Goal: Task Accomplishment & Management: Manage account settings

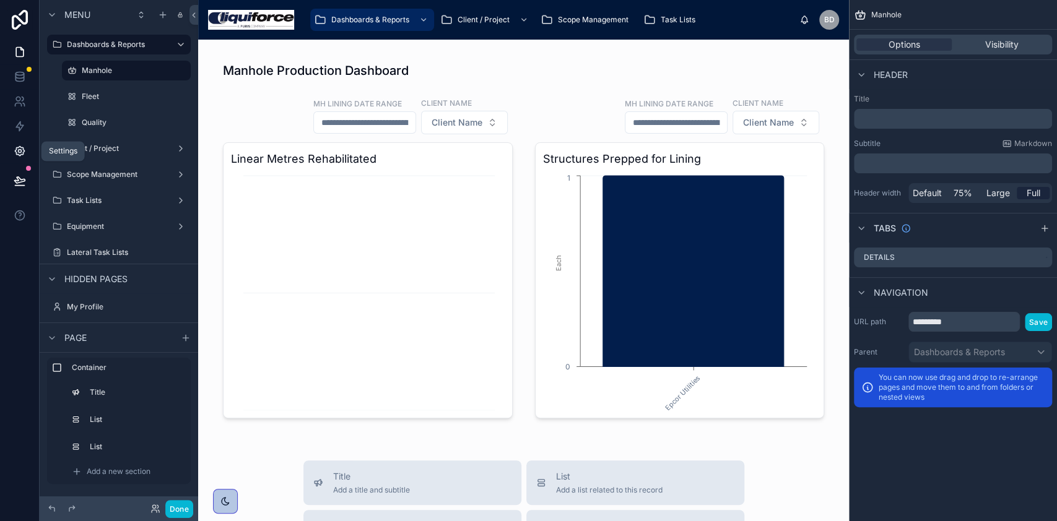
click at [18, 149] on icon at bounding box center [20, 151] width 12 height 12
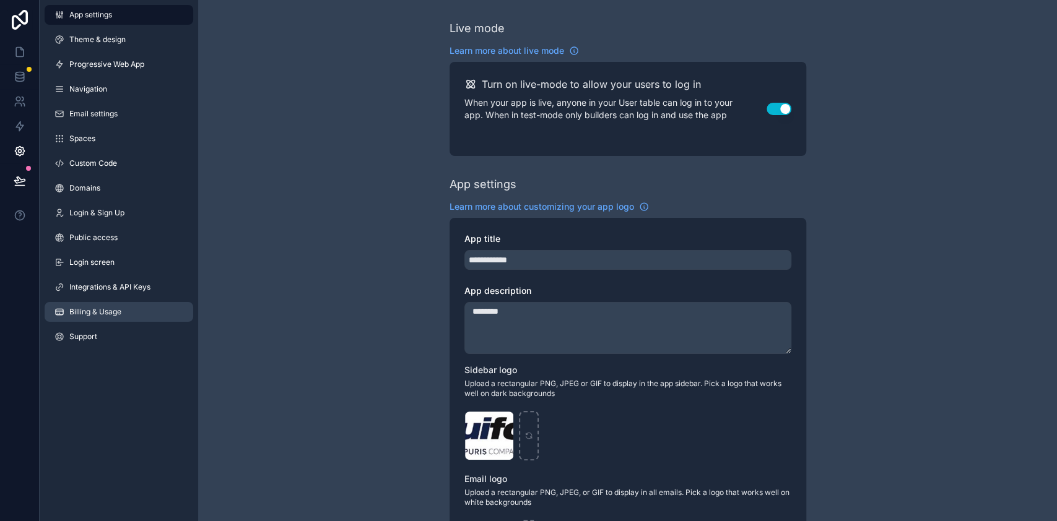
click at [111, 307] on span "Billing & Usage" at bounding box center [95, 312] width 52 height 10
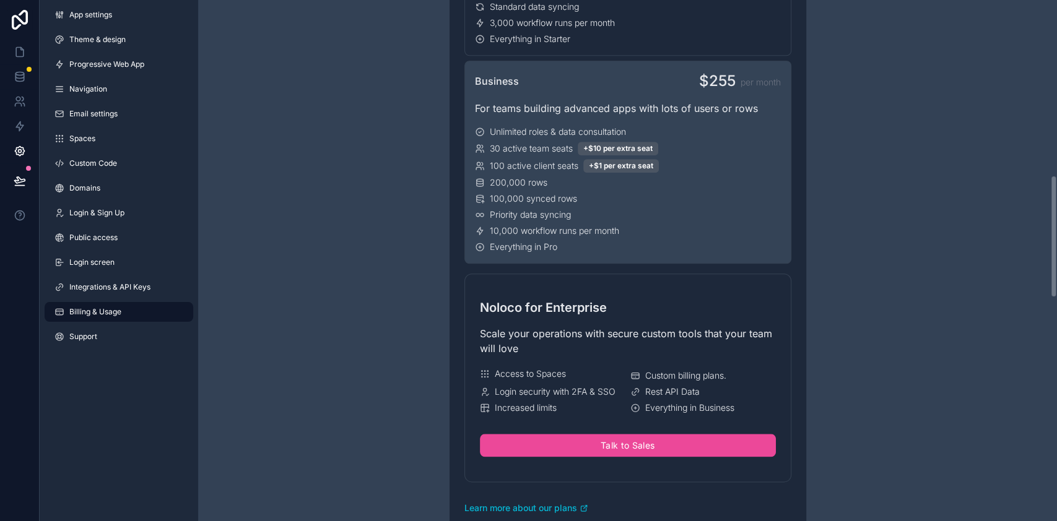
scroll to position [743, 0]
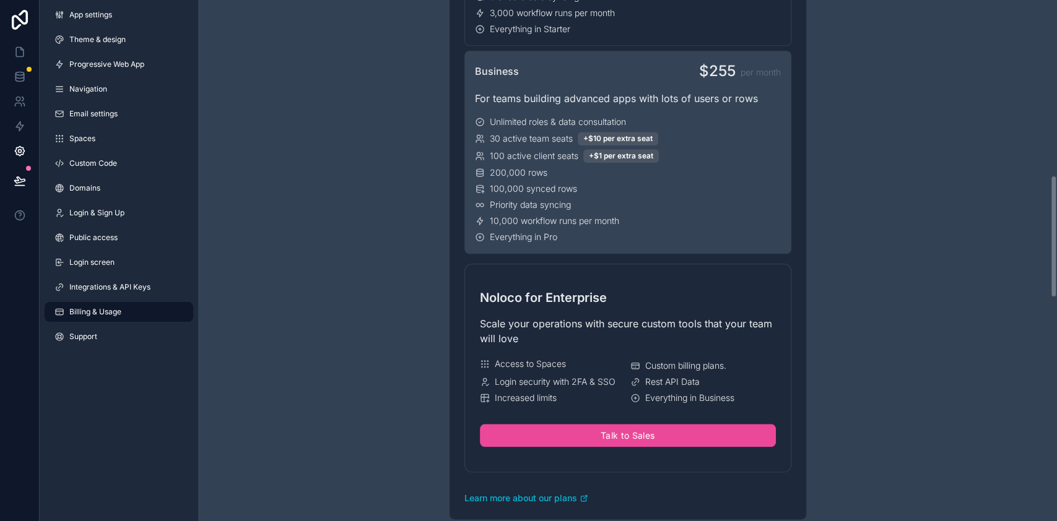
click at [628, 206] on div "Priority data syncing" at bounding box center [628, 205] width 306 height 12
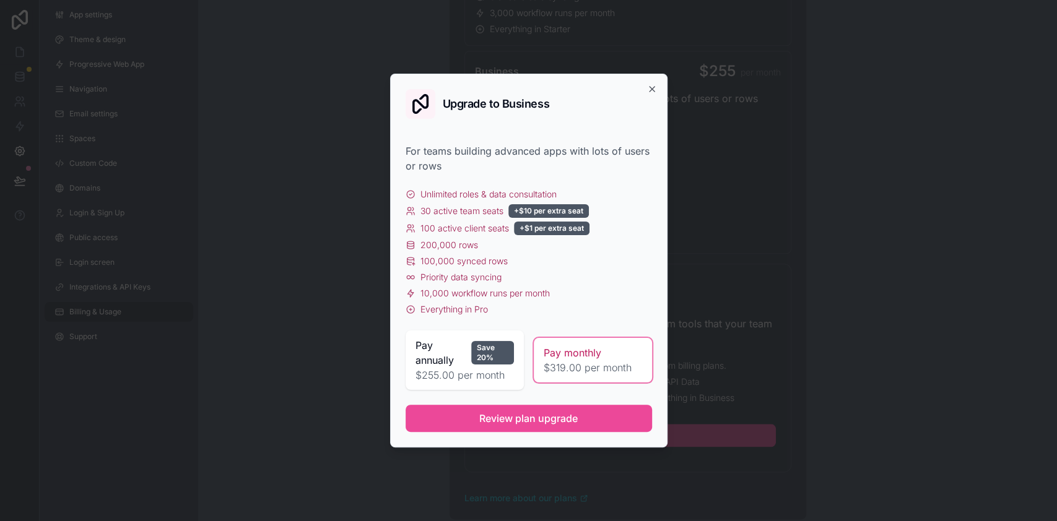
click at [578, 360] on span "$319.00 per month" at bounding box center [593, 367] width 98 height 15
click at [524, 424] on span "Review plan upgrade" at bounding box center [528, 418] width 98 height 15
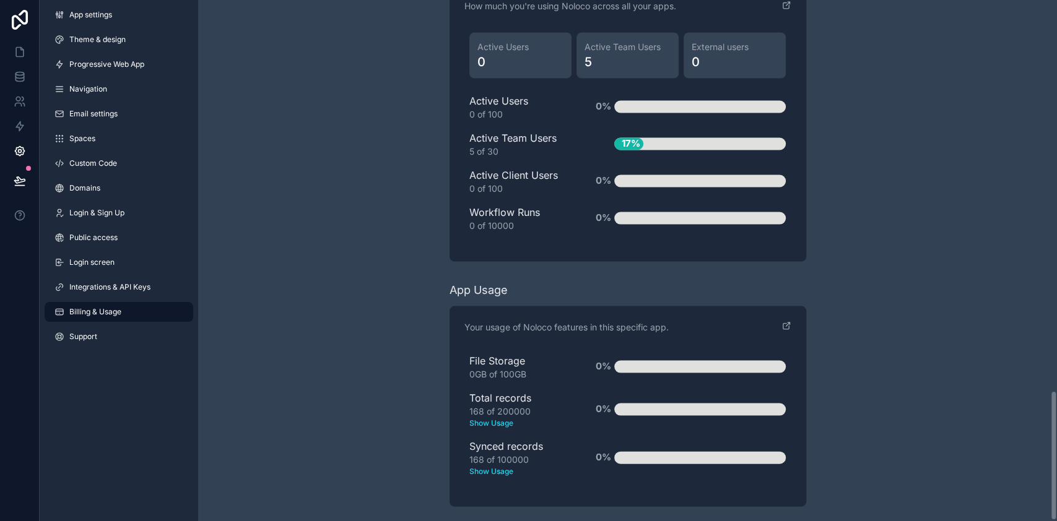
scroll to position [1564, 0]
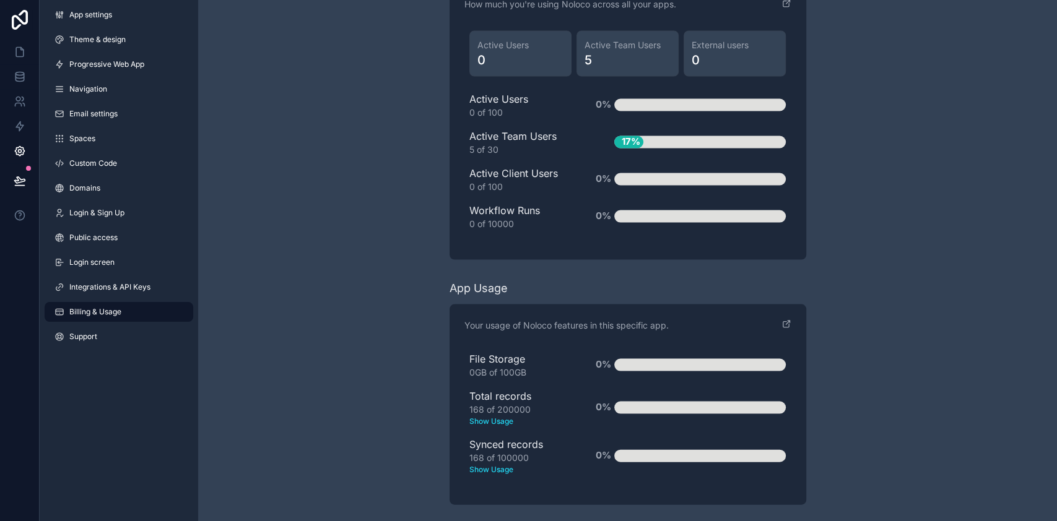
drag, startPoint x: 570, startPoint y: 139, endPoint x: 476, endPoint y: 145, distance: 94.3
click at [476, 145] on div "5 of 30" at bounding box center [522, 149] width 106 height 12
drag, startPoint x: 505, startPoint y: 148, endPoint x: 465, endPoint y: 106, distance: 58.2
click at [465, 106] on div "Active Users 0 Active Team Users 5 External users 0 Active Users 0 of 100 0% Ac…" at bounding box center [627, 134] width 327 height 219
click at [498, 107] on div "0 of 100" at bounding box center [522, 112] width 106 height 12
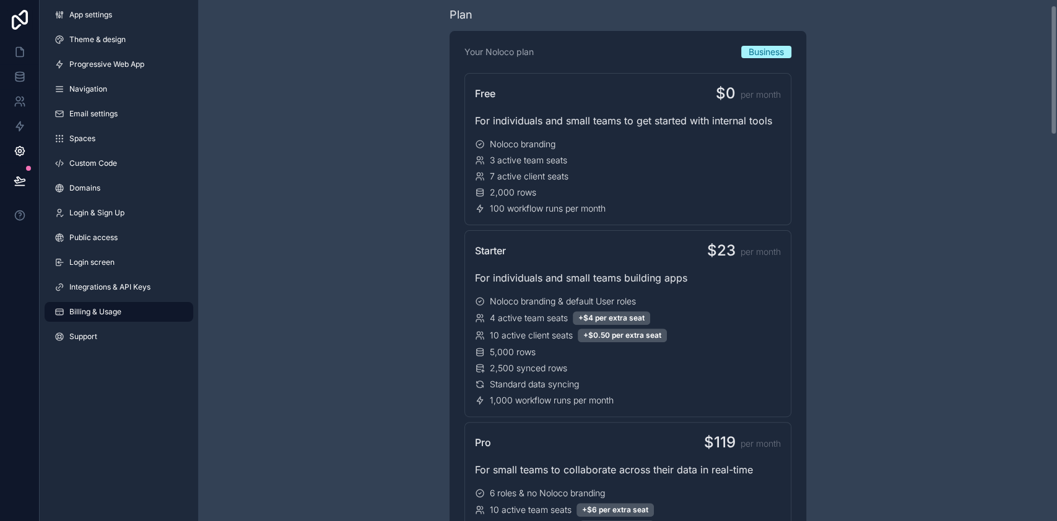
scroll to position [0, 0]
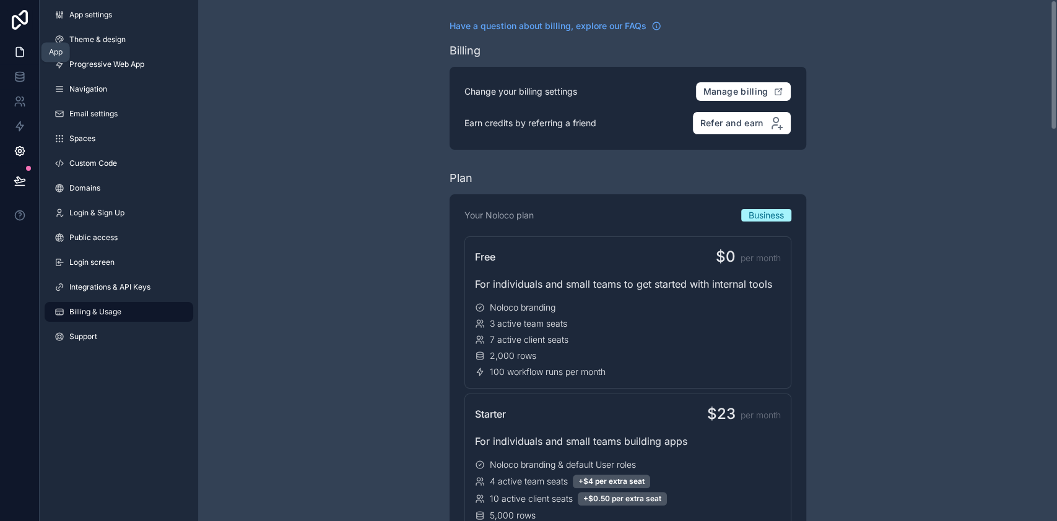
click at [11, 51] on link at bounding box center [19, 52] width 39 height 25
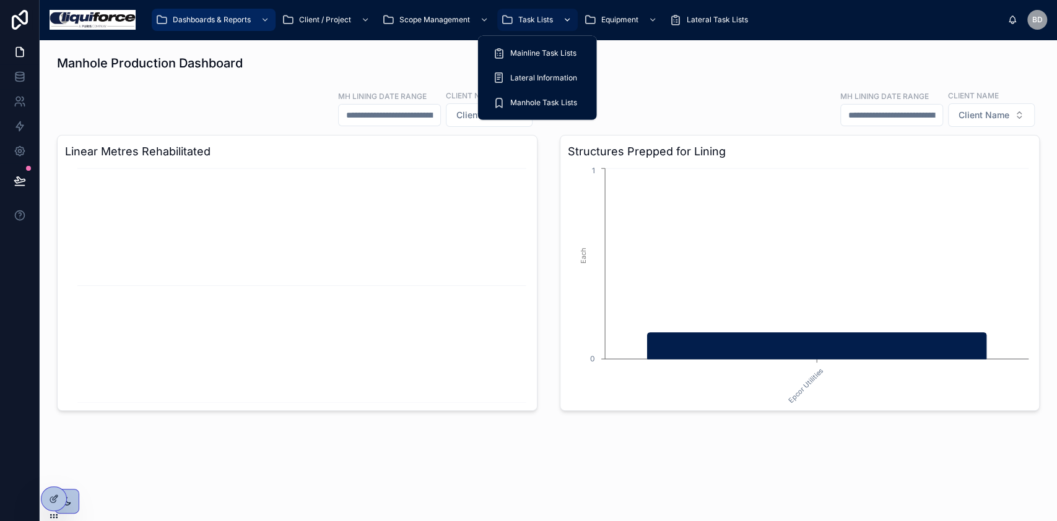
click at [560, 19] on div "scrollable content" at bounding box center [566, 20] width 16 height 20
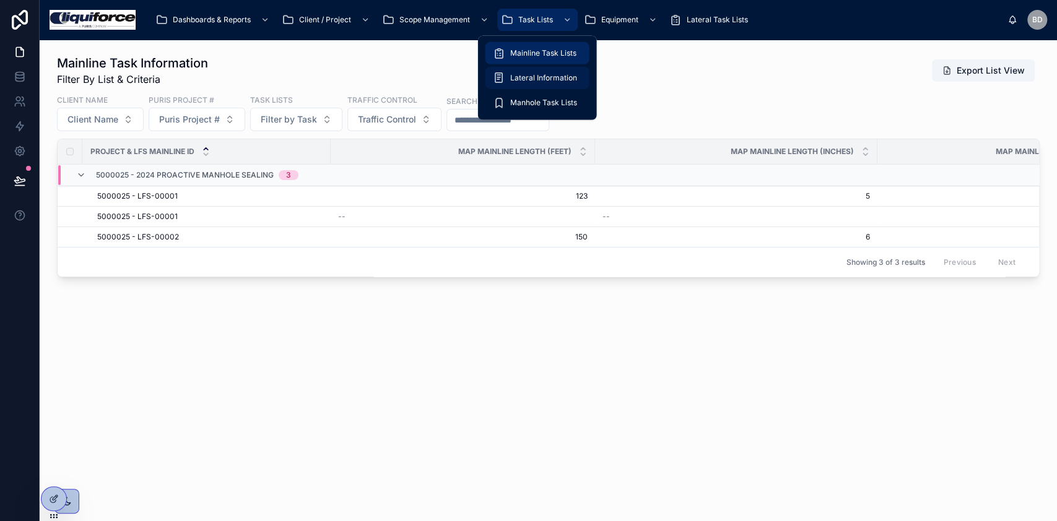
click at [524, 79] on span "Lateral Information" at bounding box center [543, 78] width 67 height 10
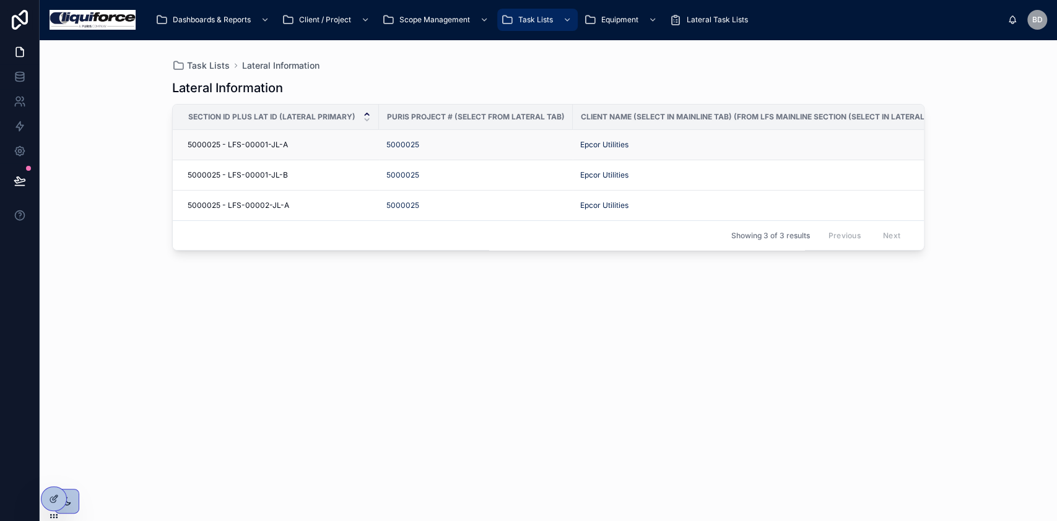
click at [243, 145] on span "5000025 - LFS-00001-JL-A" at bounding box center [238, 145] width 100 height 10
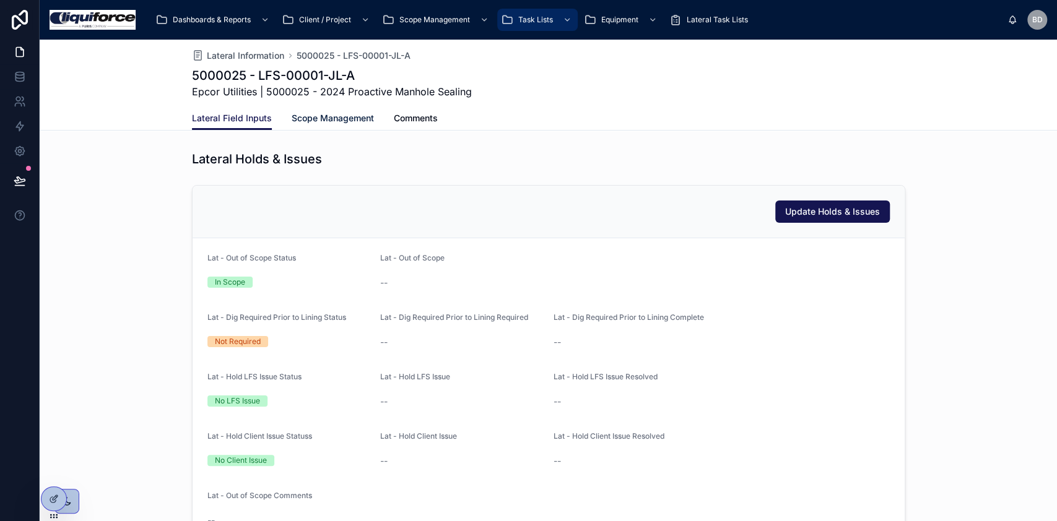
click at [325, 121] on span "Scope Management" at bounding box center [333, 118] width 82 height 12
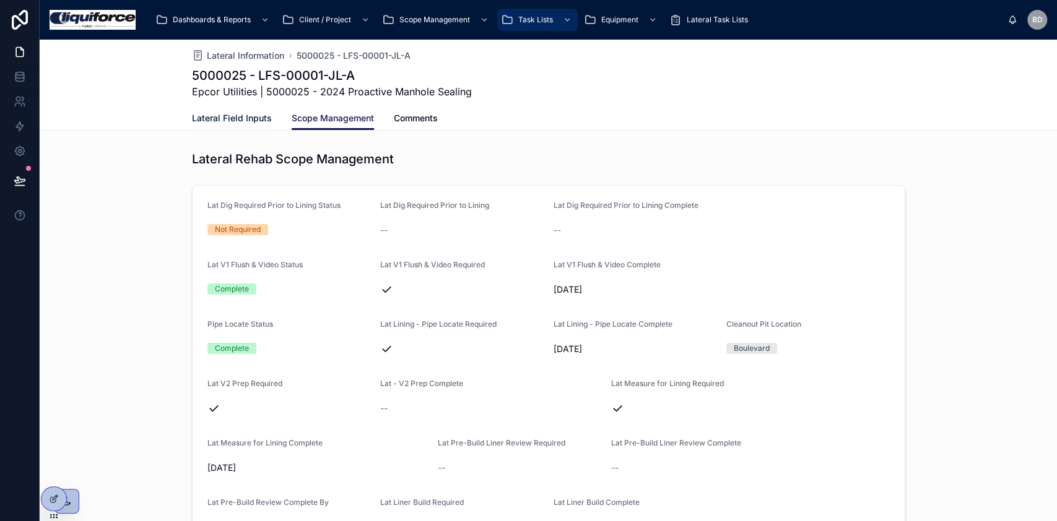
click at [227, 116] on span "Lateral Field Inputs" at bounding box center [232, 118] width 80 height 12
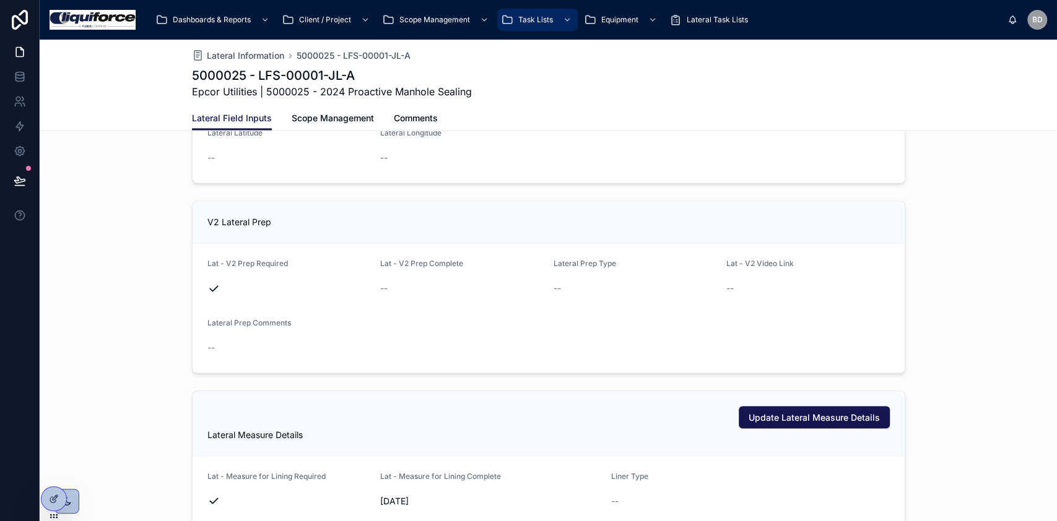
scroll to position [908, 0]
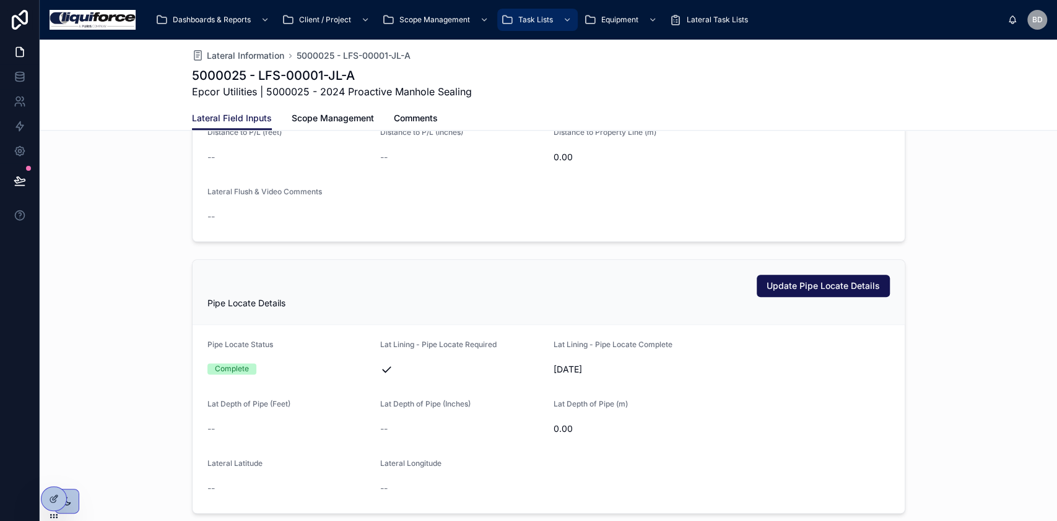
click at [20, 154] on icon at bounding box center [19, 151] width 9 height 9
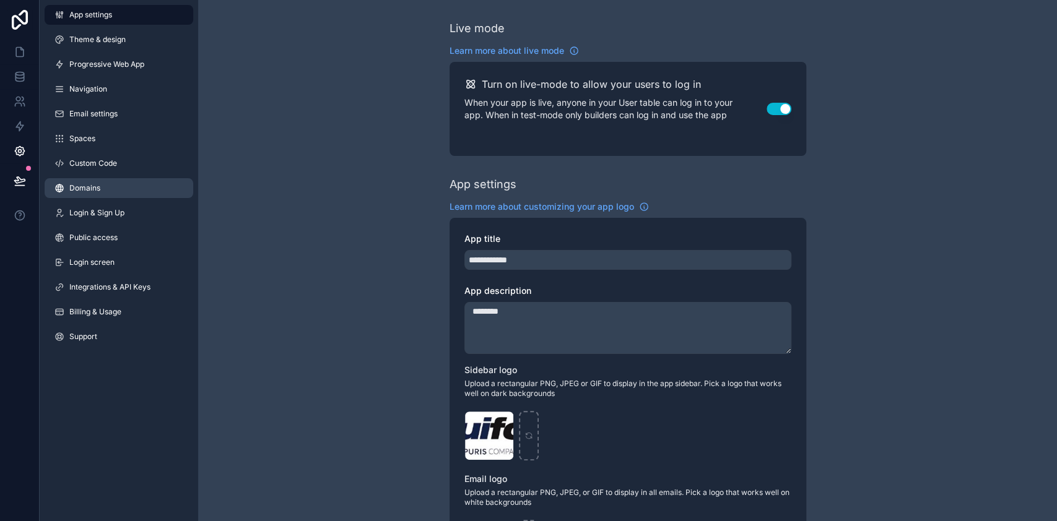
click at [112, 191] on link "Domains" at bounding box center [119, 188] width 149 height 20
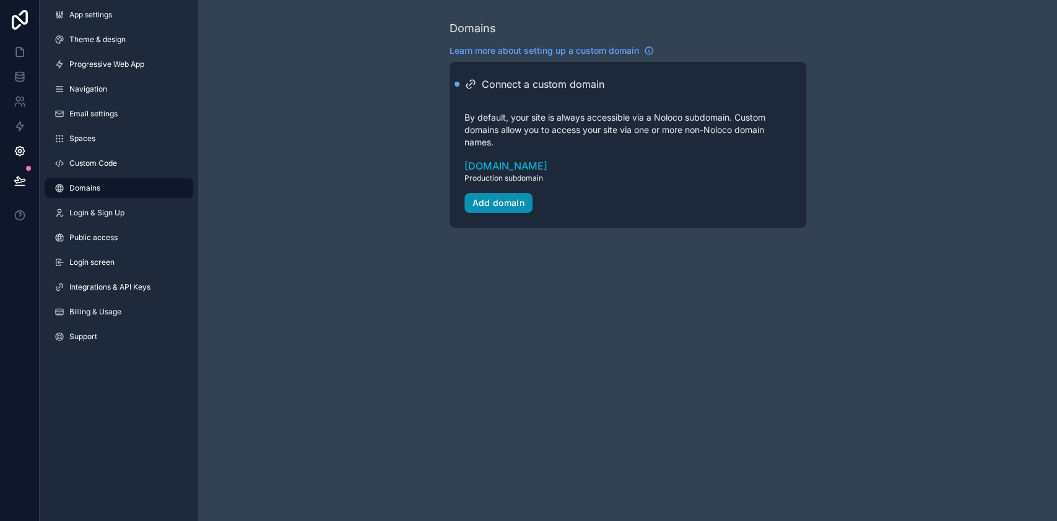
click at [495, 201] on div "Add domain" at bounding box center [498, 203] width 53 height 11
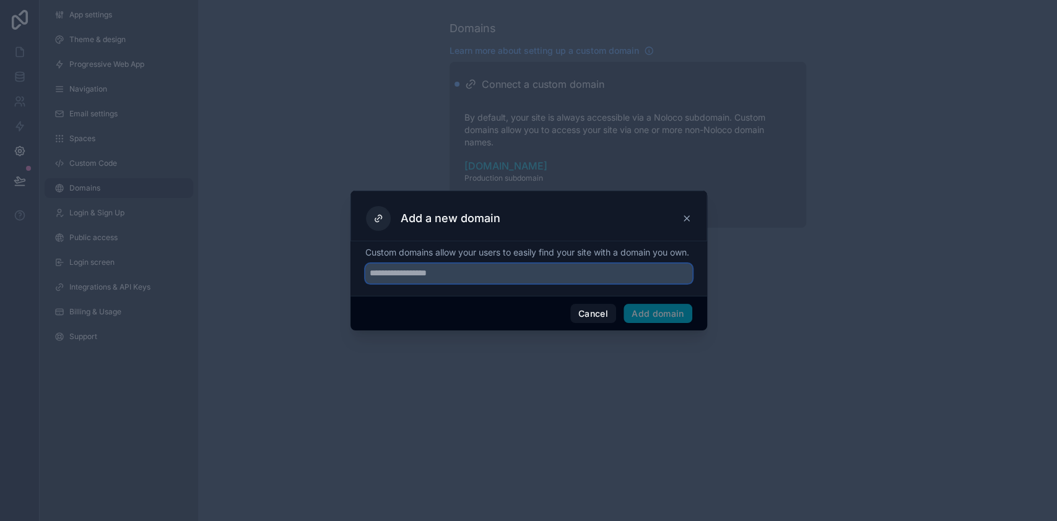
click at [448, 279] on input "text" at bounding box center [528, 274] width 327 height 20
type input "**********"
click at [642, 320] on button "Add domain" at bounding box center [658, 314] width 69 height 20
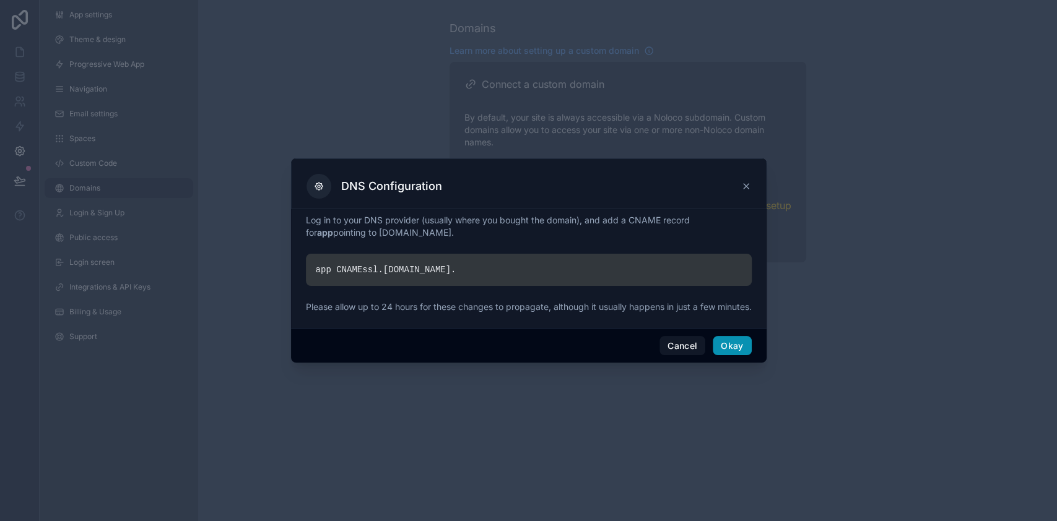
click at [747, 356] on button "Okay" at bounding box center [732, 346] width 38 height 20
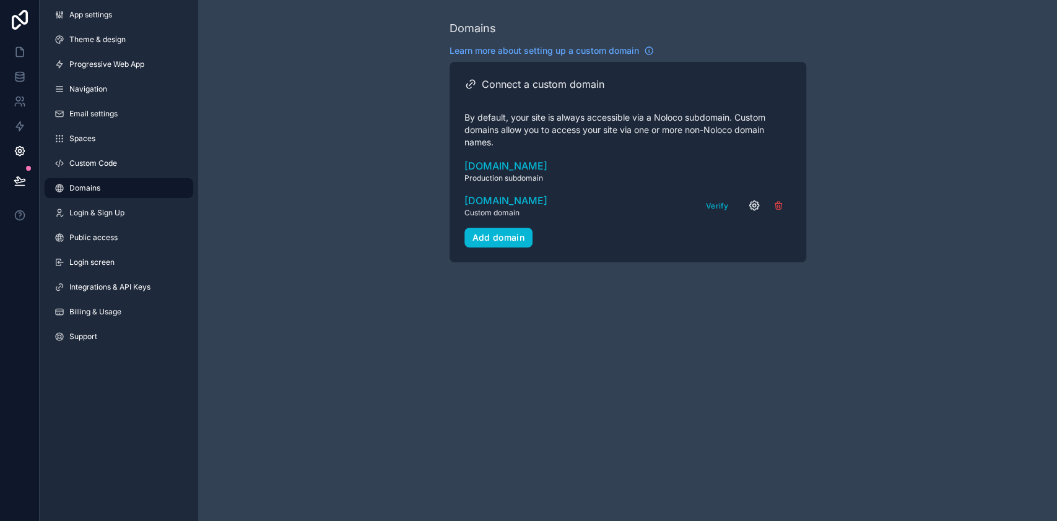
click at [752, 206] on icon "scrollable content" at bounding box center [753, 205] width 3 height 3
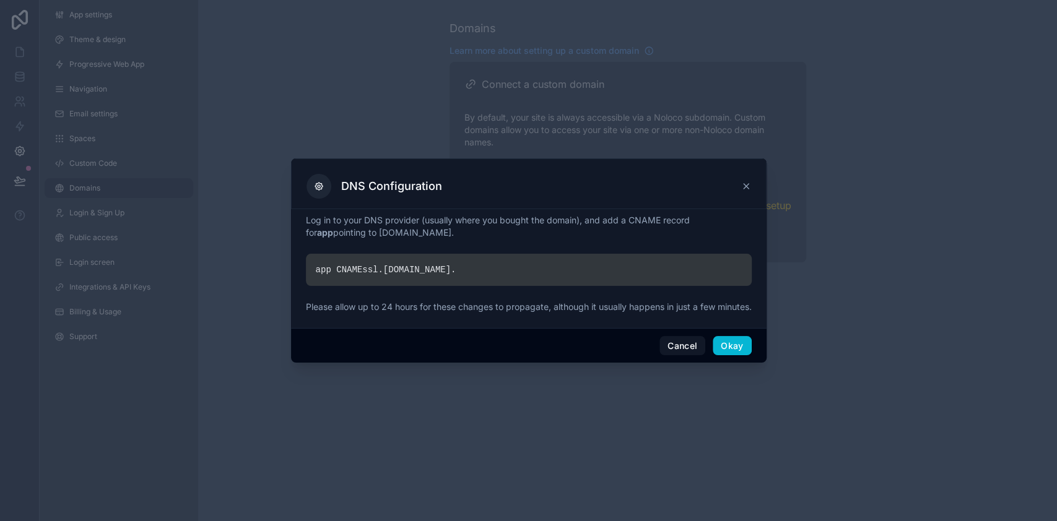
click at [482, 246] on div "Log in to your DNS provider (usually where you bought the domain), and add a CN…" at bounding box center [529, 266] width 446 height 104
drag, startPoint x: 671, startPoint y: 354, endPoint x: 692, endPoint y: 346, distance: 22.2
click at [671, 355] on button "Cancel" at bounding box center [682, 346] width 46 height 20
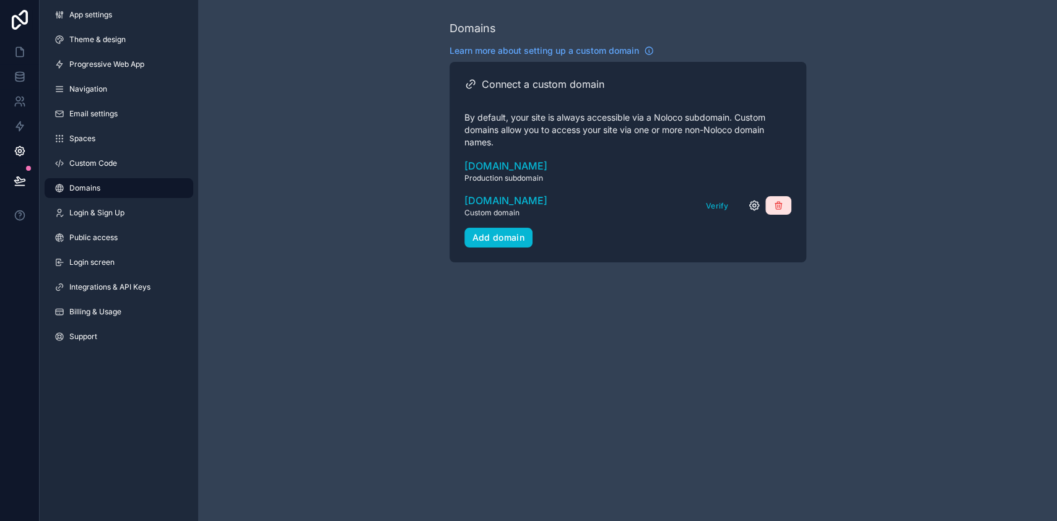
click at [779, 210] on icon "scrollable content" at bounding box center [778, 206] width 10 height 10
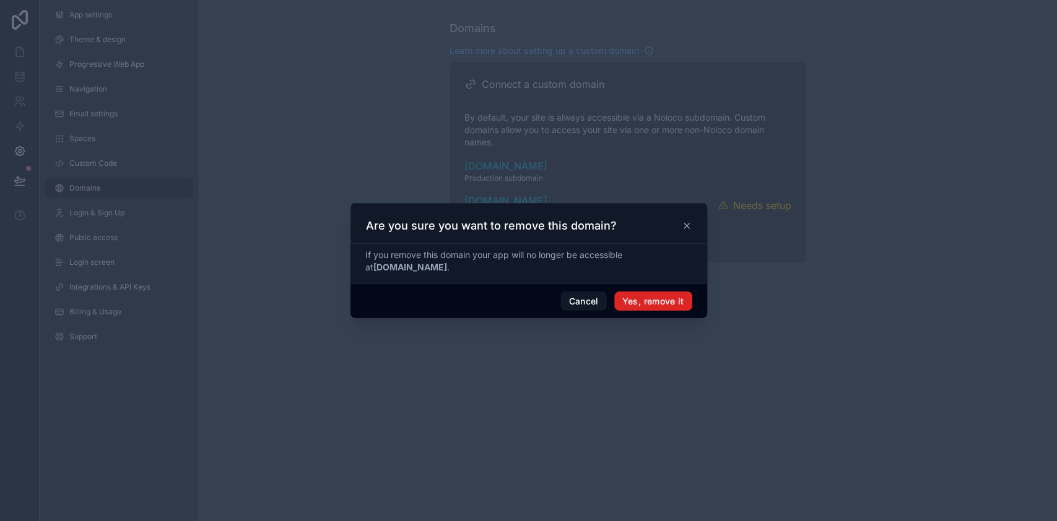
click at [654, 300] on button "Yes, remove it" at bounding box center [653, 302] width 78 height 20
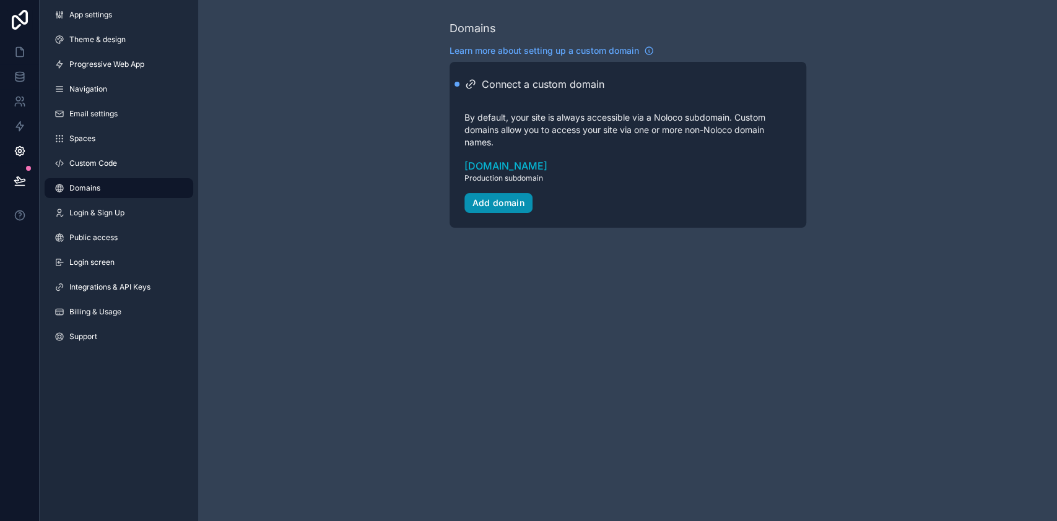
click at [502, 209] on button "Add domain" at bounding box center [498, 203] width 69 height 20
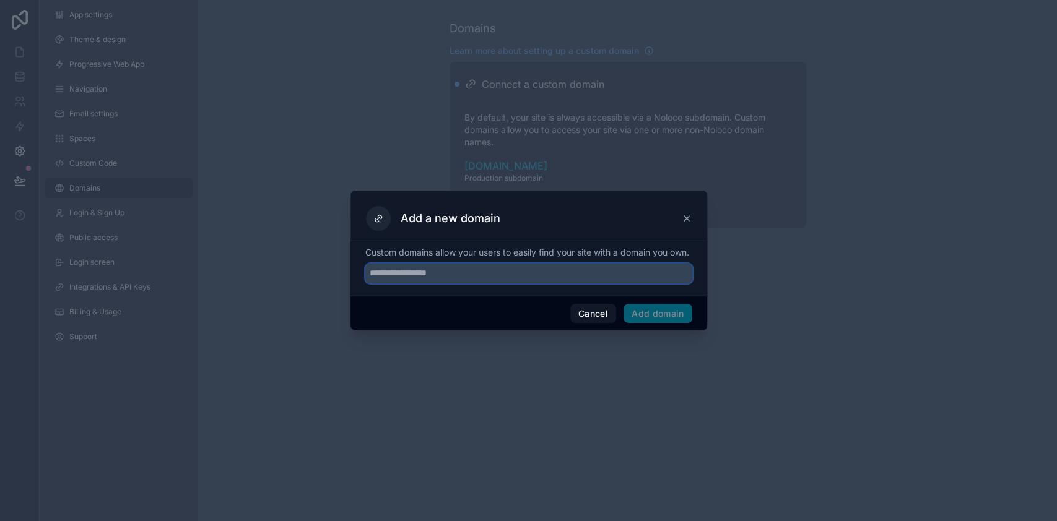
click at [477, 283] on input "text" at bounding box center [528, 274] width 327 height 20
type input "**********"
click at [660, 324] on button "Add domain" at bounding box center [658, 314] width 69 height 20
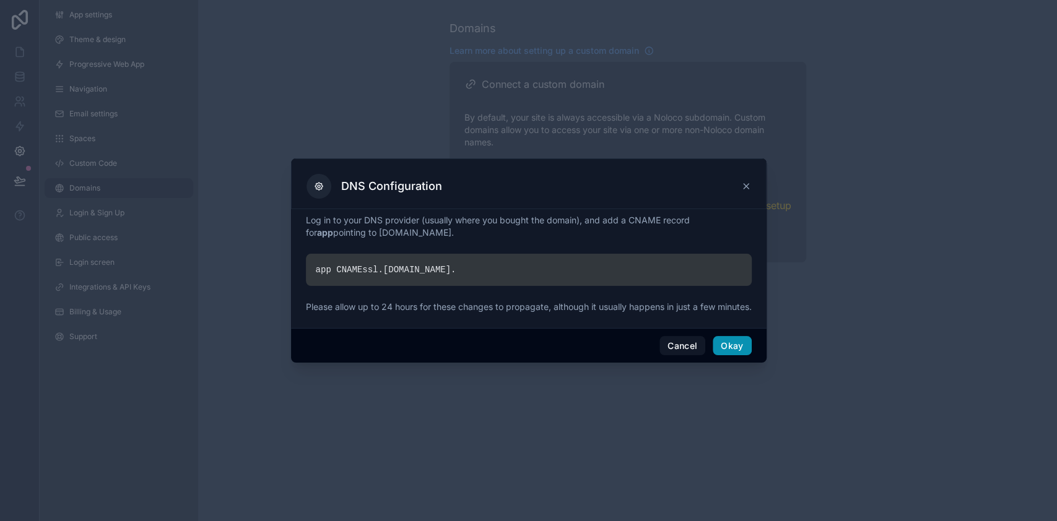
click at [733, 352] on button "Okay" at bounding box center [732, 346] width 38 height 20
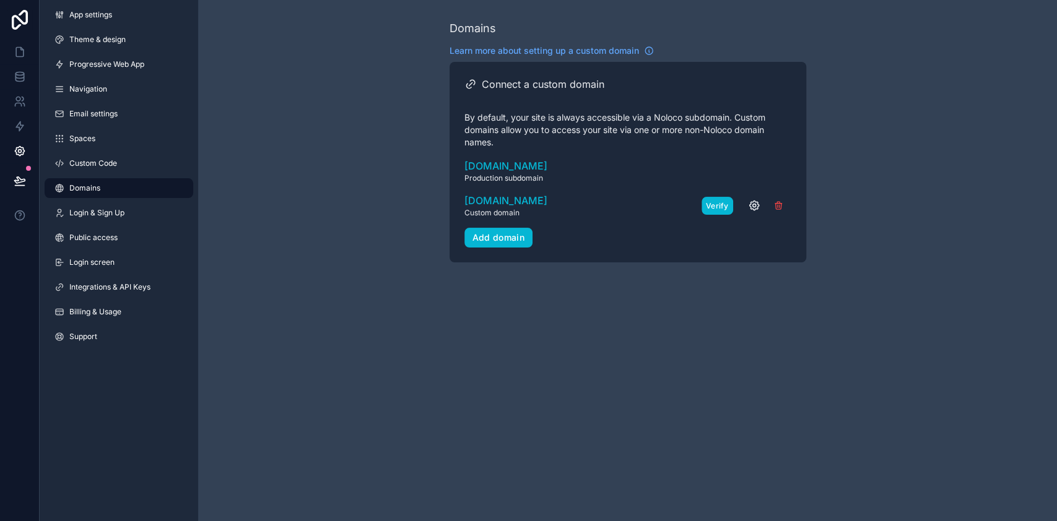
click at [717, 204] on button "Verify" at bounding box center [718, 206] width 32 height 18
click at [125, 211] on link "Login & Sign Up" at bounding box center [119, 213] width 149 height 20
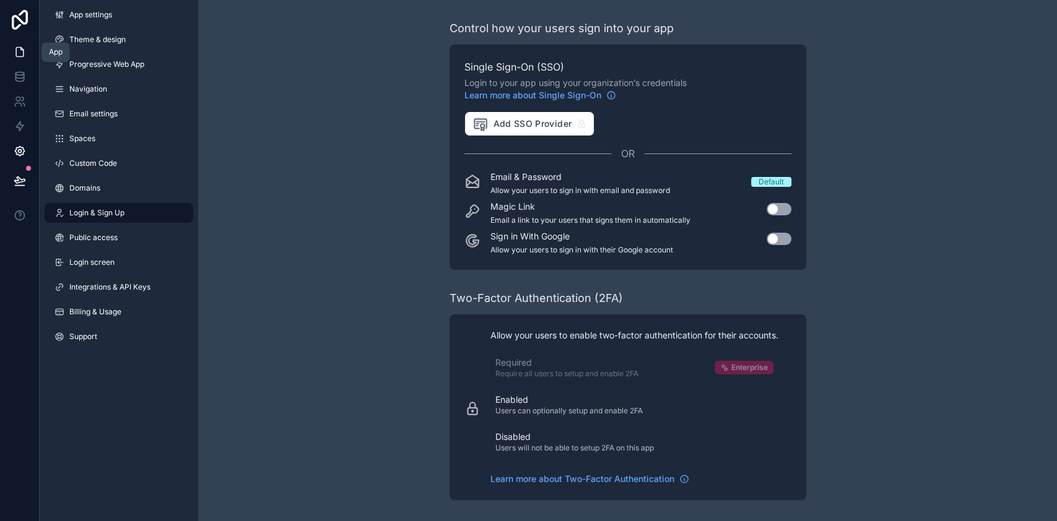
click at [11, 49] on link at bounding box center [19, 52] width 39 height 25
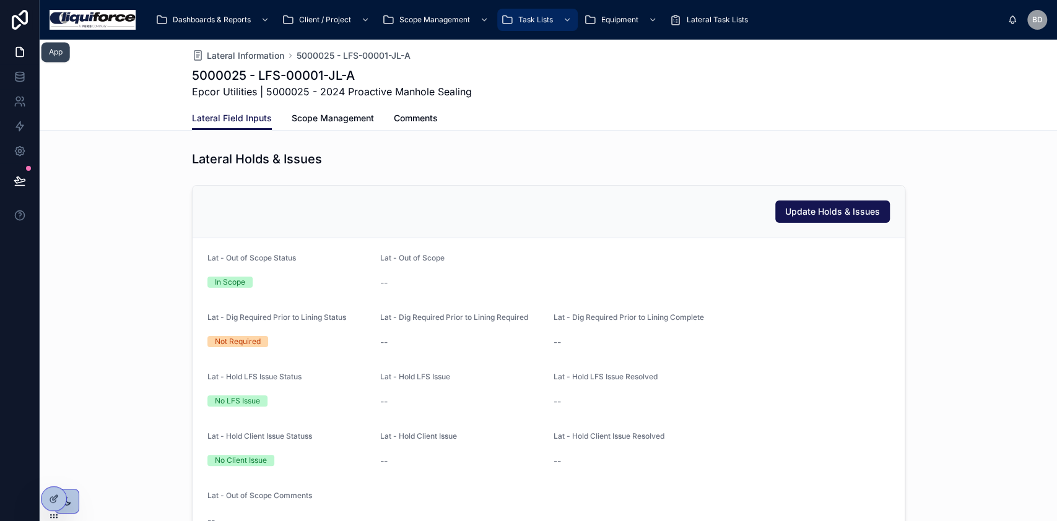
click at [25, 54] on icon at bounding box center [20, 52] width 12 height 12
click at [22, 82] on icon at bounding box center [20, 77] width 12 height 12
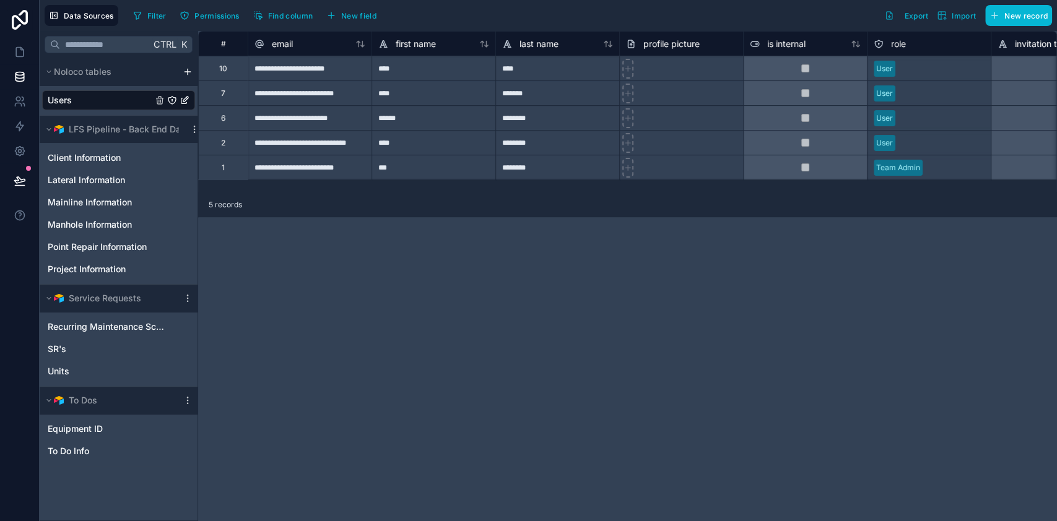
click at [79, 102] on div "Users" at bounding box center [118, 100] width 153 height 20
click at [792, 15] on span "New record" at bounding box center [1025, 15] width 43 height 9
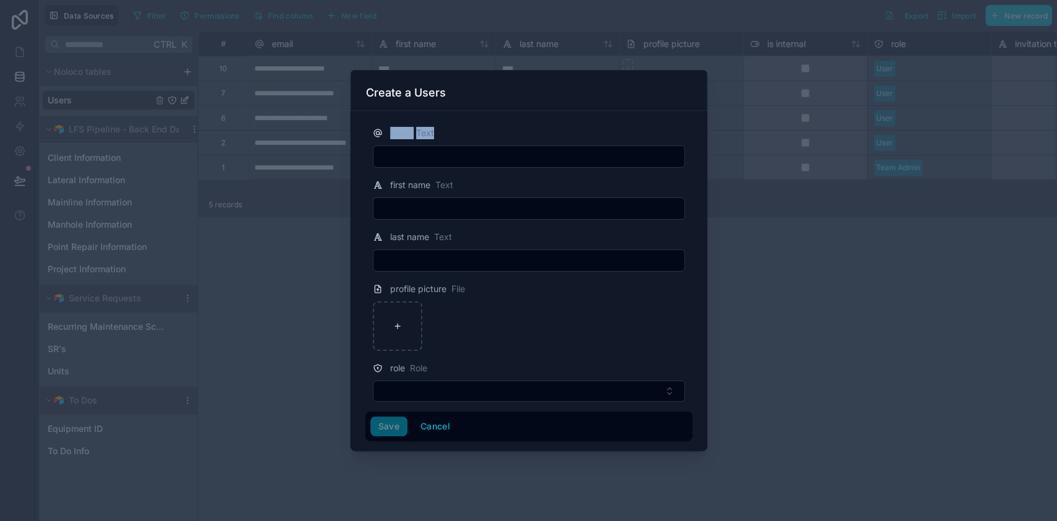
drag, startPoint x: 569, startPoint y: 84, endPoint x: 672, endPoint y: 132, distance: 114.1
click at [672, 132] on div "Create a Users email Text first name Text last name Text profile picture File r…" at bounding box center [528, 260] width 357 height 381
click at [402, 215] on input "text" at bounding box center [528, 208] width 311 height 17
type input "***"
type input "******"
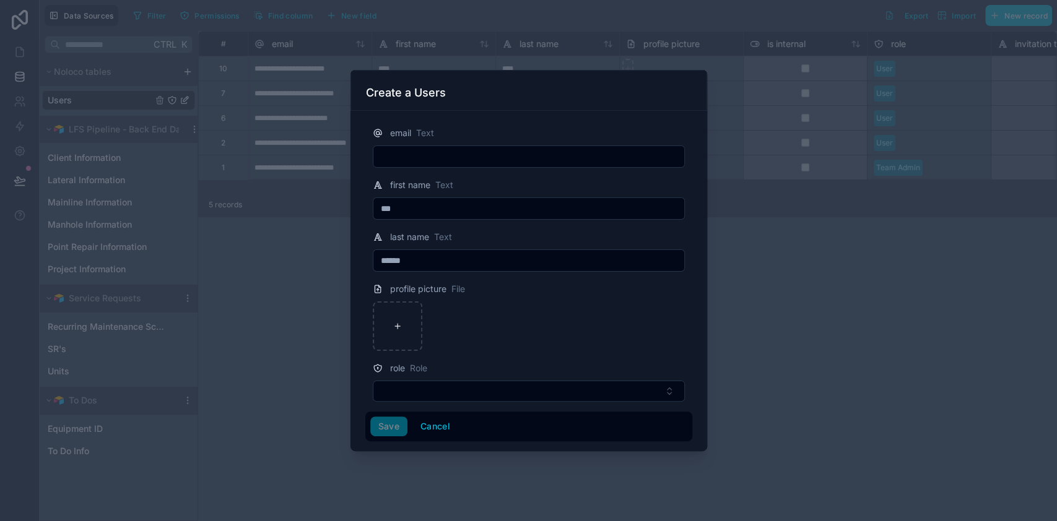
click at [444, 160] on input "text" at bounding box center [528, 156] width 311 height 17
paste input "**********"
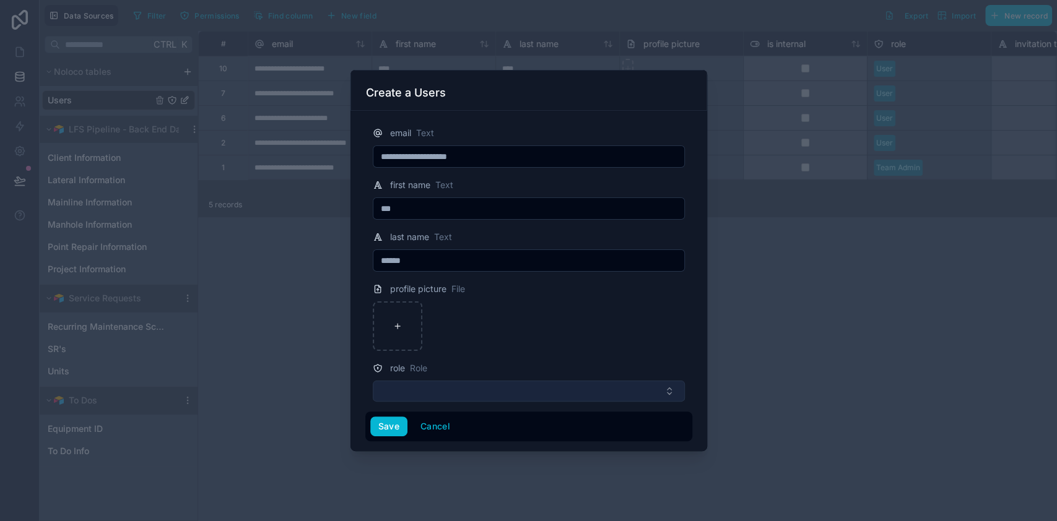
type input "**********"
click at [471, 386] on button "Select Button" at bounding box center [529, 391] width 312 height 21
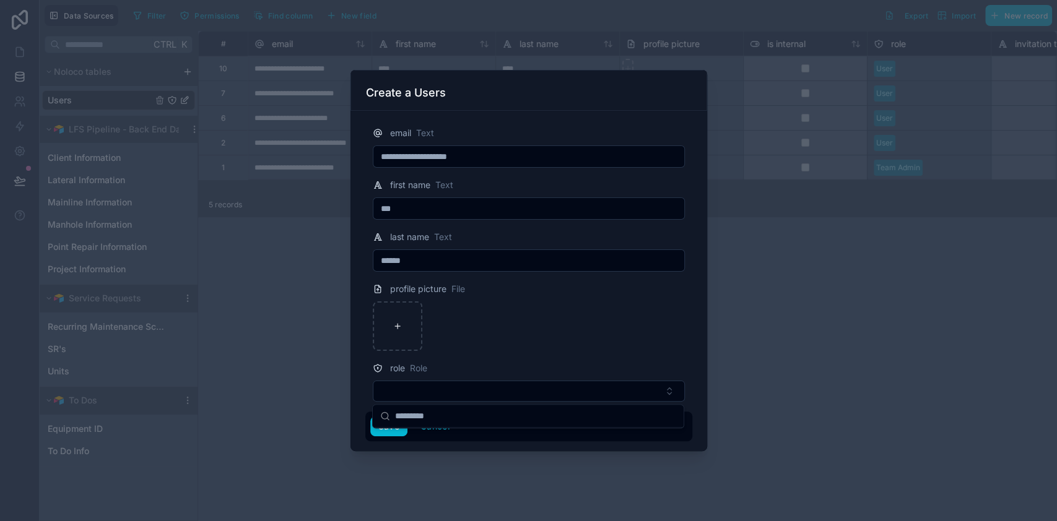
click at [511, 366] on div "role Role" at bounding box center [529, 368] width 312 height 15
click at [388, 390] on div "Save Cancel" at bounding box center [528, 427] width 327 height 30
click at [391, 390] on button "Save" at bounding box center [388, 427] width 37 height 20
